Goal: Information Seeking & Learning: Learn about a topic

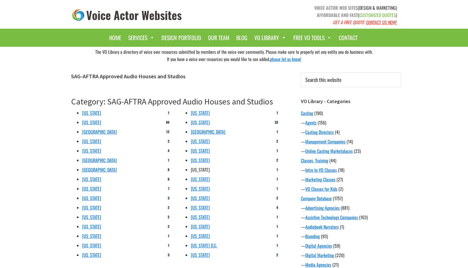
click at [205, 171] on link "Pennsylvania" at bounding box center [200, 169] width 19 height 7
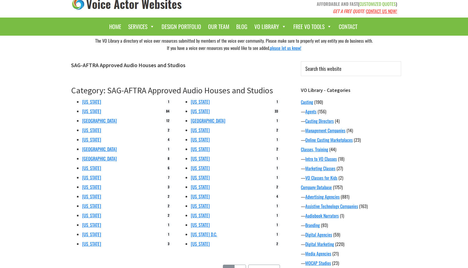
scroll to position [22, 0]
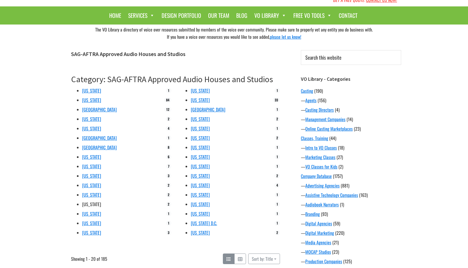
click at [92, 205] on link "Massachusetts" at bounding box center [91, 204] width 19 height 7
click at [87, 176] on link "Illinois" at bounding box center [91, 175] width 19 height 7
click at [91, 93] on link "Arizona" at bounding box center [91, 90] width 19 height 7
click at [195, 138] on link "Oregon" at bounding box center [200, 137] width 19 height 7
click at [202, 222] on link "Washington D.C." at bounding box center [204, 223] width 26 height 7
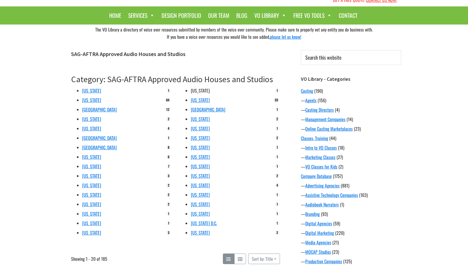
click at [210, 92] on link "New Hampshire" at bounding box center [200, 90] width 19 height 7
click at [205, 111] on link "New Zeland" at bounding box center [208, 109] width 35 height 7
click at [202, 214] on link "Washington" at bounding box center [200, 213] width 19 height 7
click at [90, 159] on link "Florida" at bounding box center [91, 156] width 19 height 7
click at [92, 102] on link "[US_STATE]" at bounding box center [91, 100] width 19 height 7
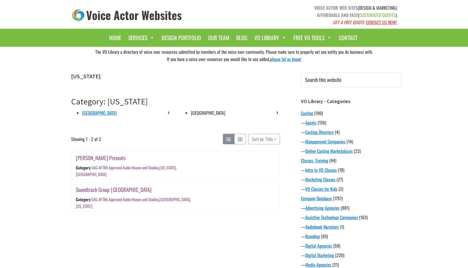
click at [213, 114] on link "[GEOGRAPHIC_DATA]" at bounding box center [208, 112] width 35 height 7
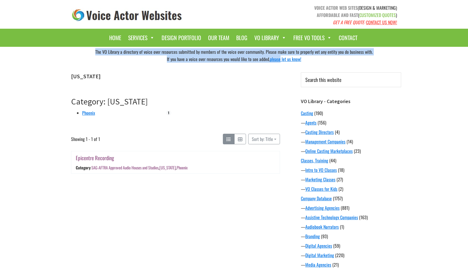
drag, startPoint x: 283, startPoint y: 70, endPoint x: 316, endPoint y: 25, distance: 55.3
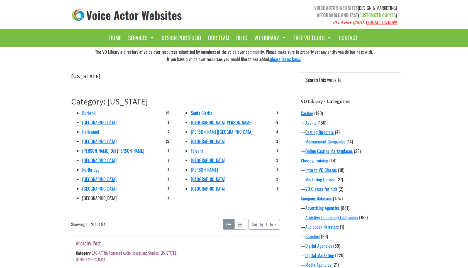
click at [97, 198] on link "San Francisco" at bounding box center [99, 198] width 35 height 7
click at [204, 123] on link "[GEOGRAPHIC_DATA][PERSON_NAME]" at bounding box center [222, 122] width 62 height 7
